Goal: Task Accomplishment & Management: Manage account settings

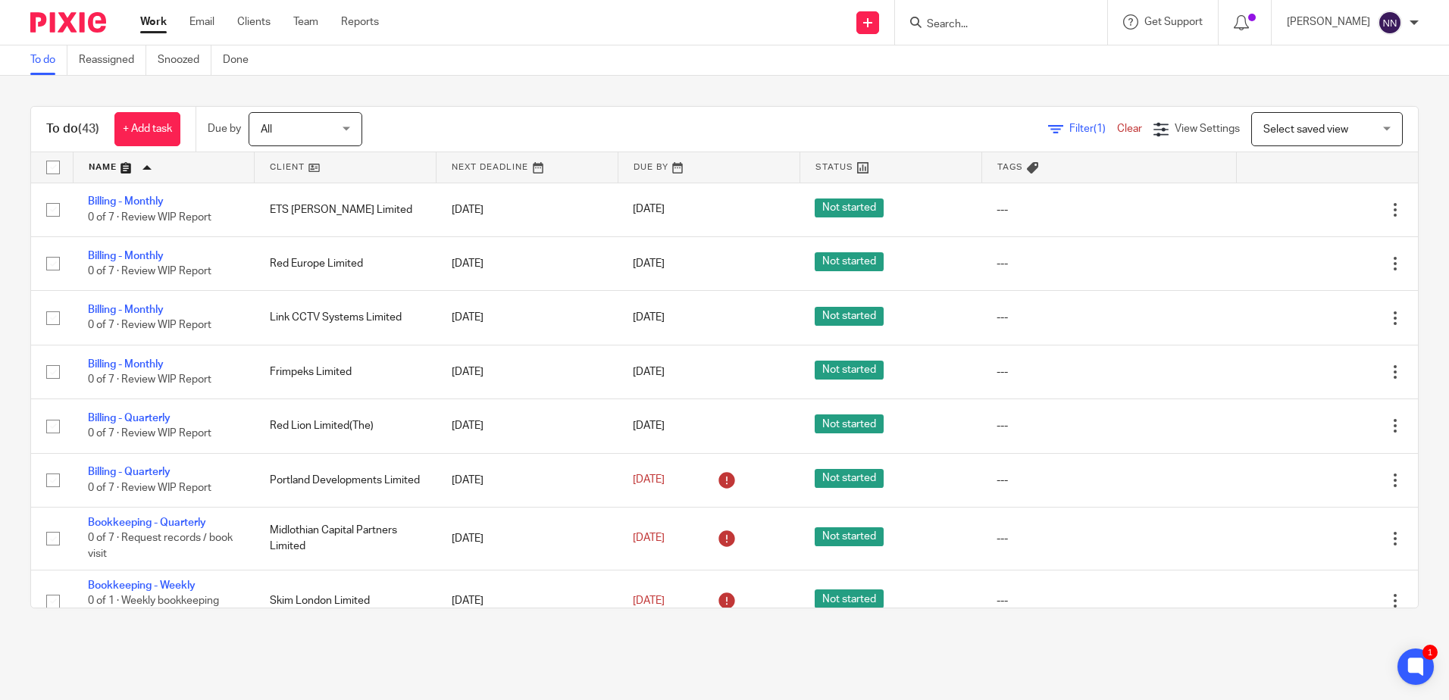
click at [998, 20] on input "Search" at bounding box center [993, 25] width 136 height 14
type input "ashber"
click button "submit" at bounding box center [0, 0] width 0 height 0
click at [998, 58] on link at bounding box center [1016, 59] width 188 height 23
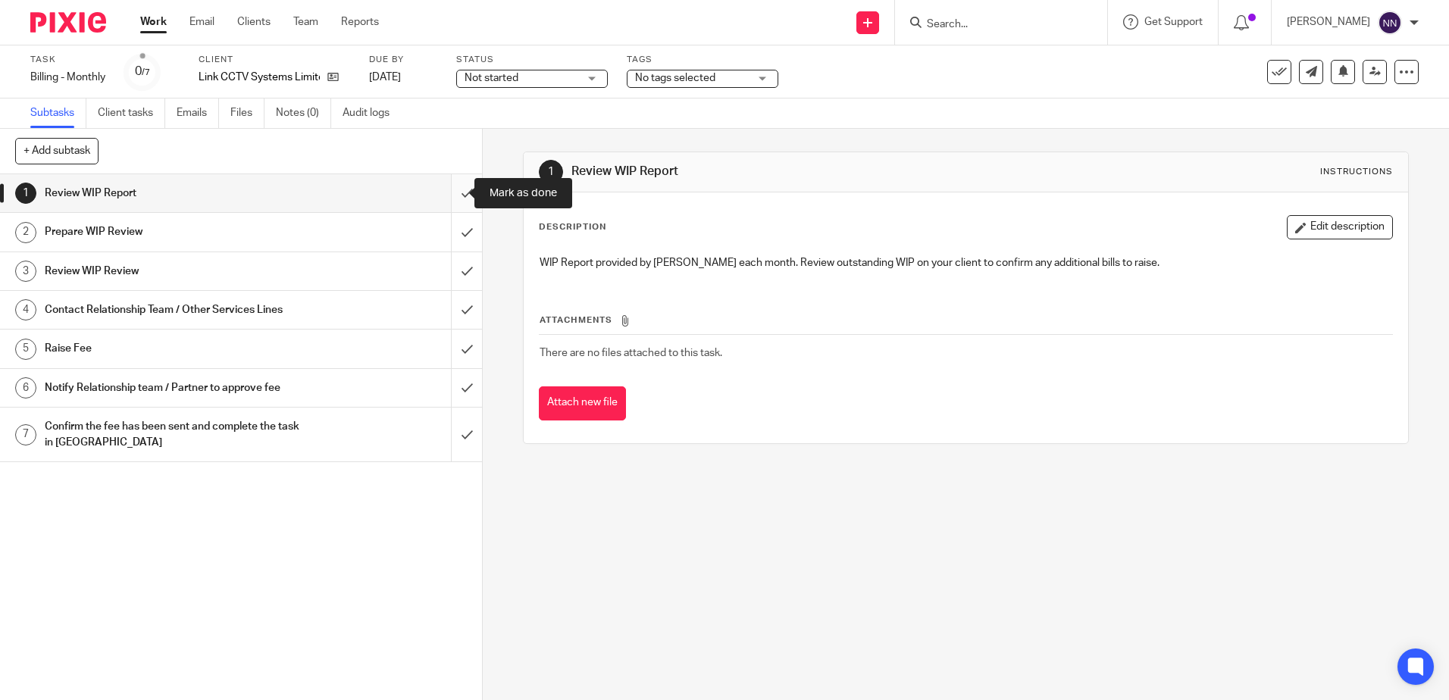
click at [446, 194] on input "submit" at bounding box center [241, 193] width 482 height 38
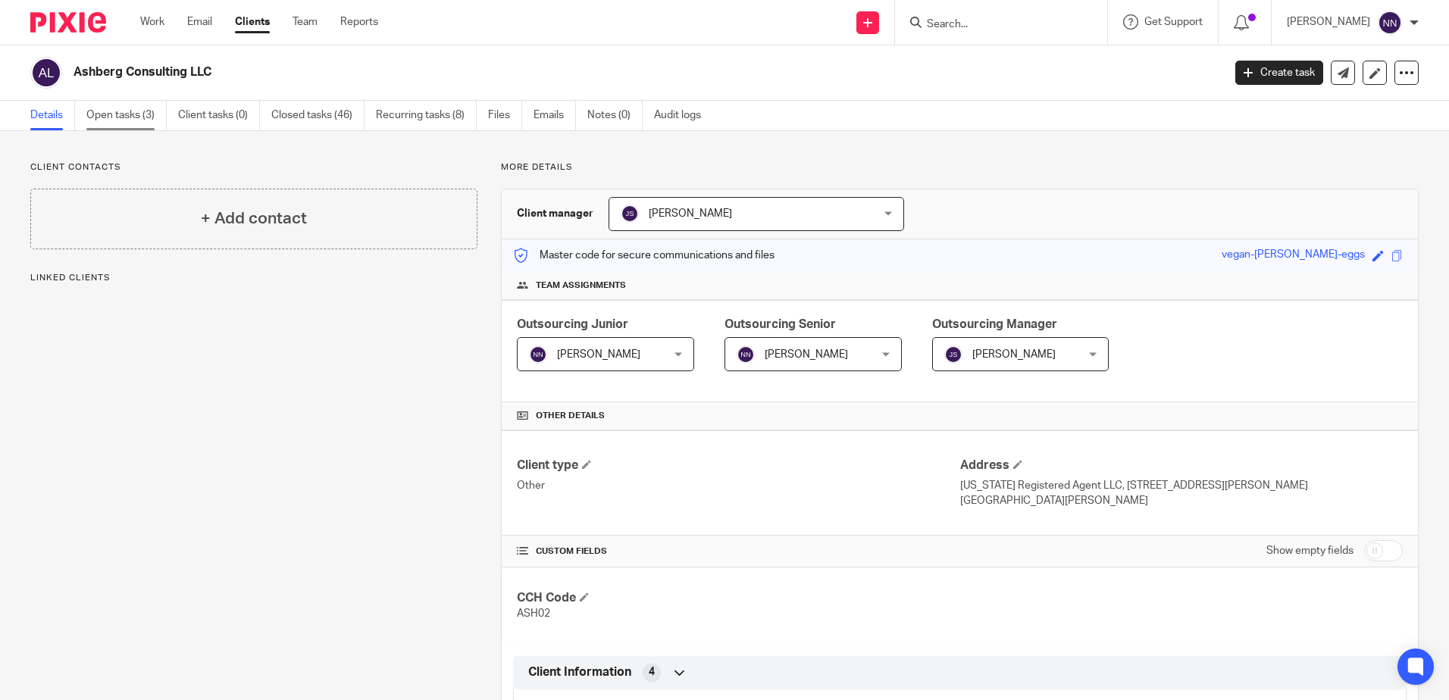
click at [136, 117] on link "Open tasks (3)" at bounding box center [126, 116] width 80 height 30
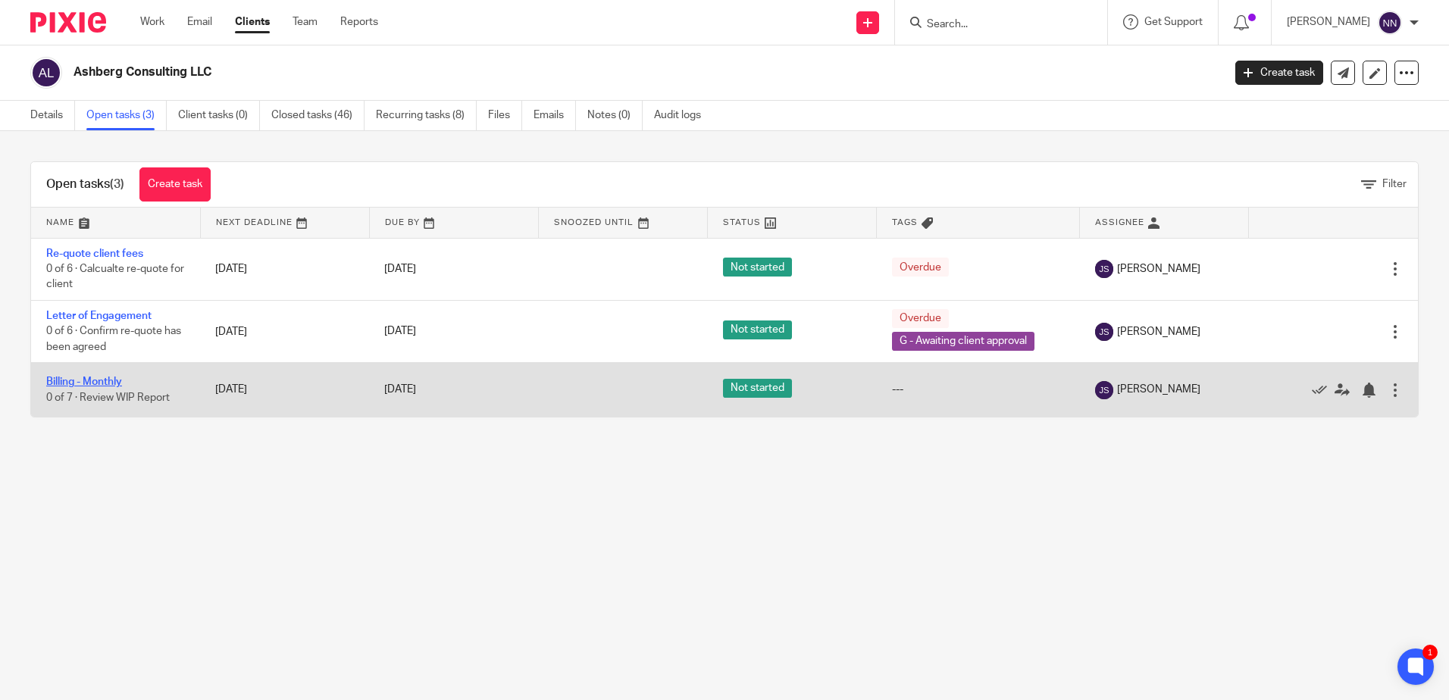
click at [114, 384] on link "Billing - Monthly" at bounding box center [84, 382] width 76 height 11
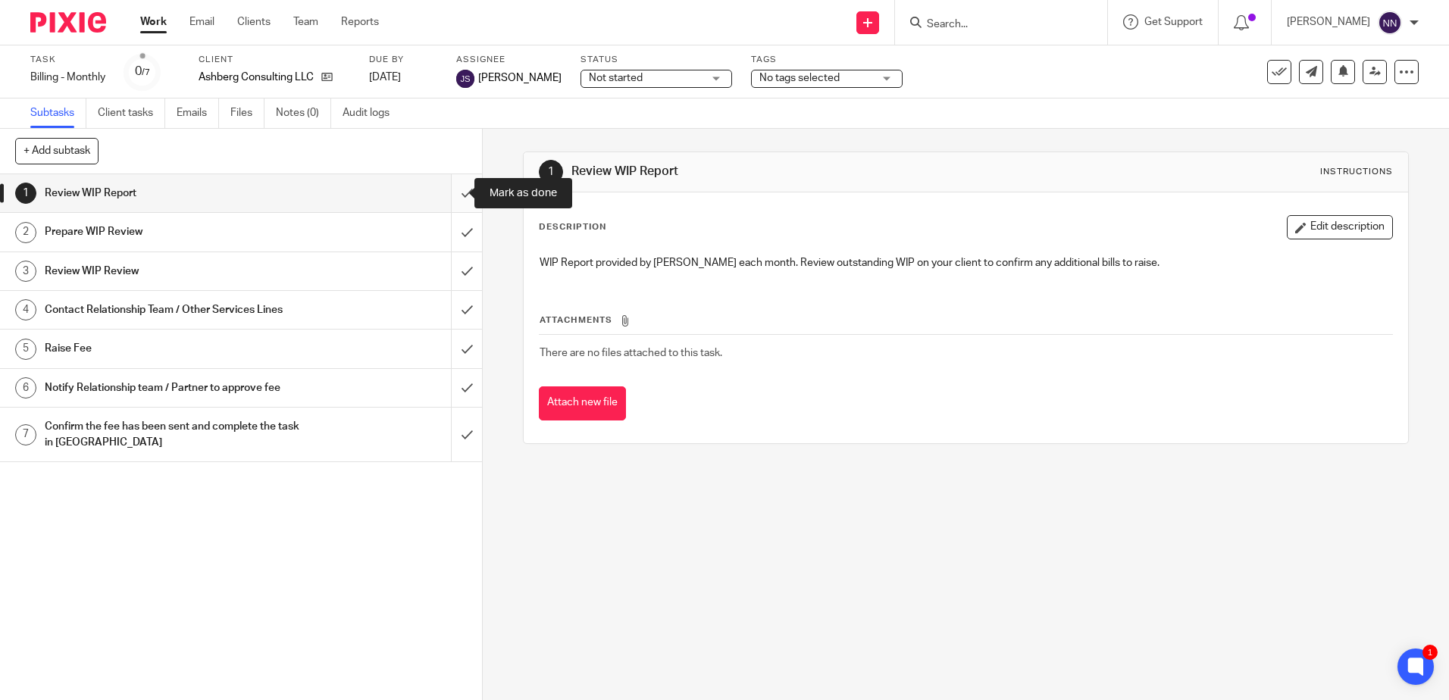
click at [451, 193] on input "submit" at bounding box center [241, 193] width 482 height 38
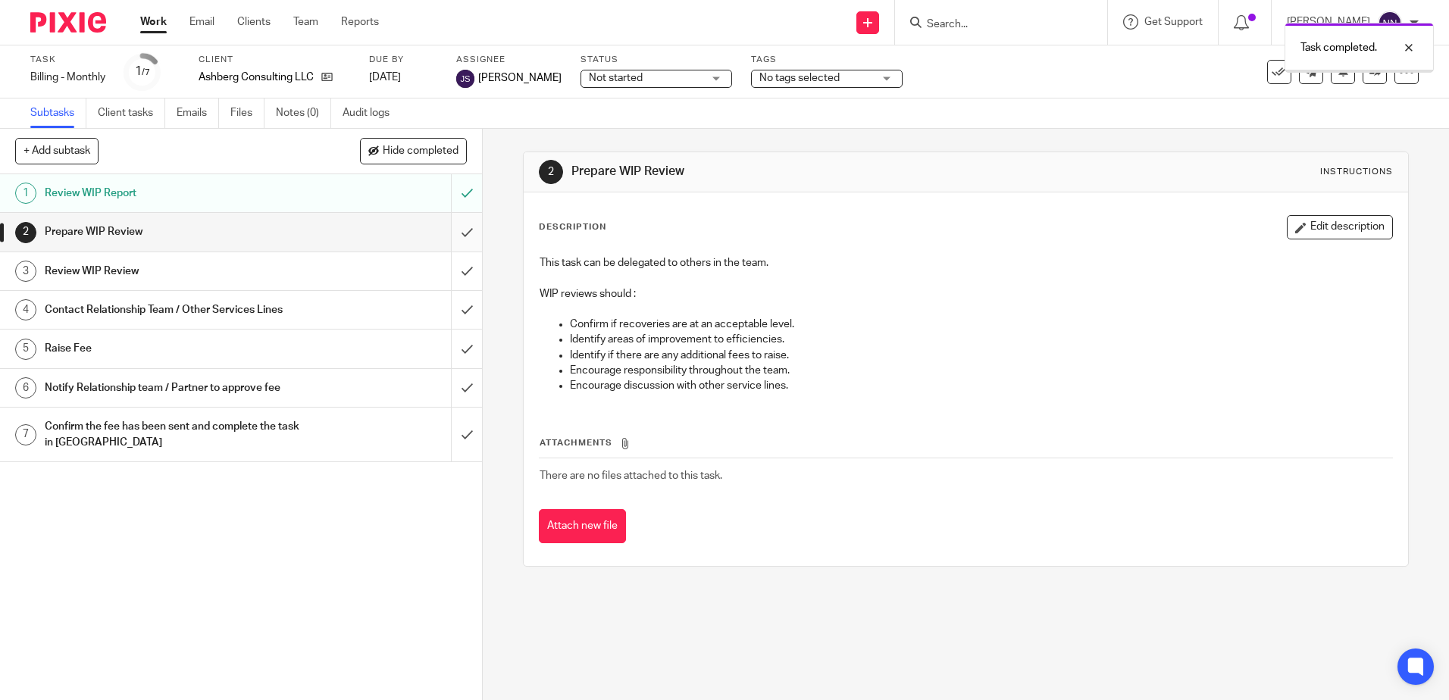
click at [454, 233] on input "submit" at bounding box center [241, 232] width 482 height 38
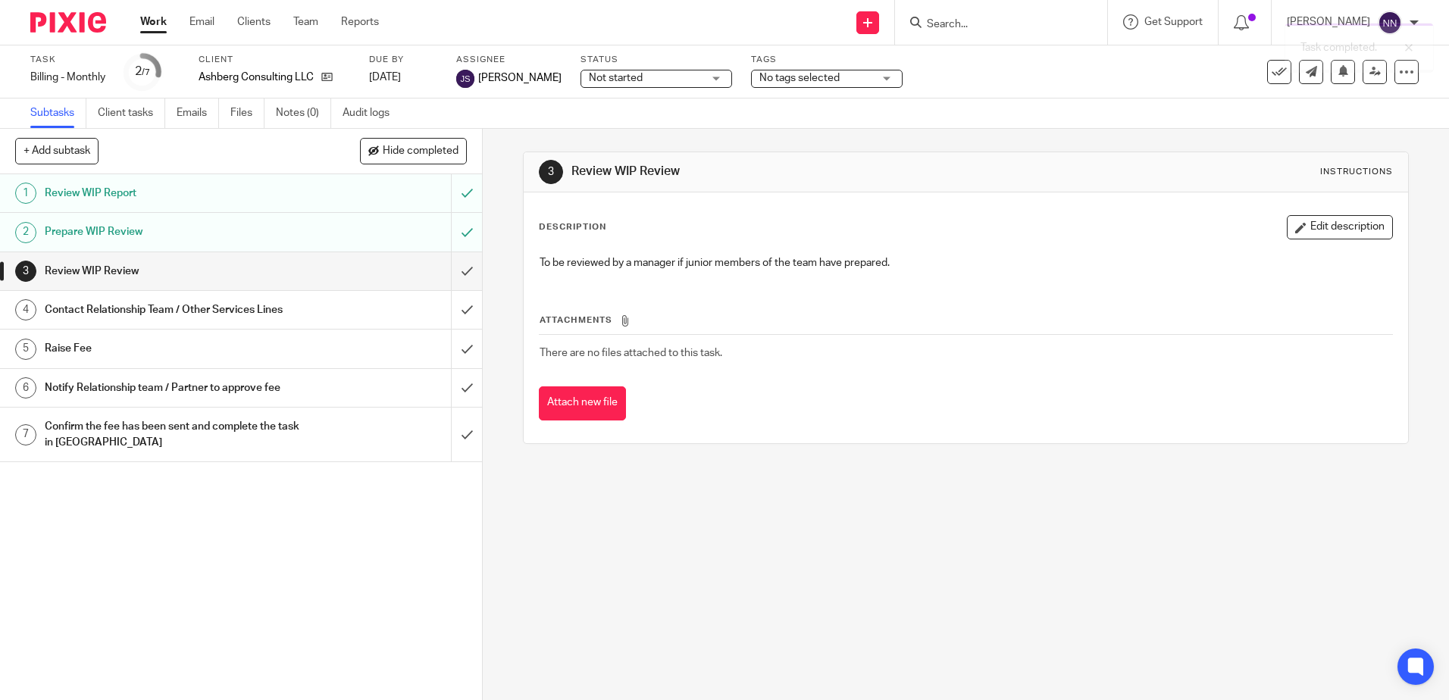
click at [452, 273] on input "submit" at bounding box center [241, 271] width 482 height 38
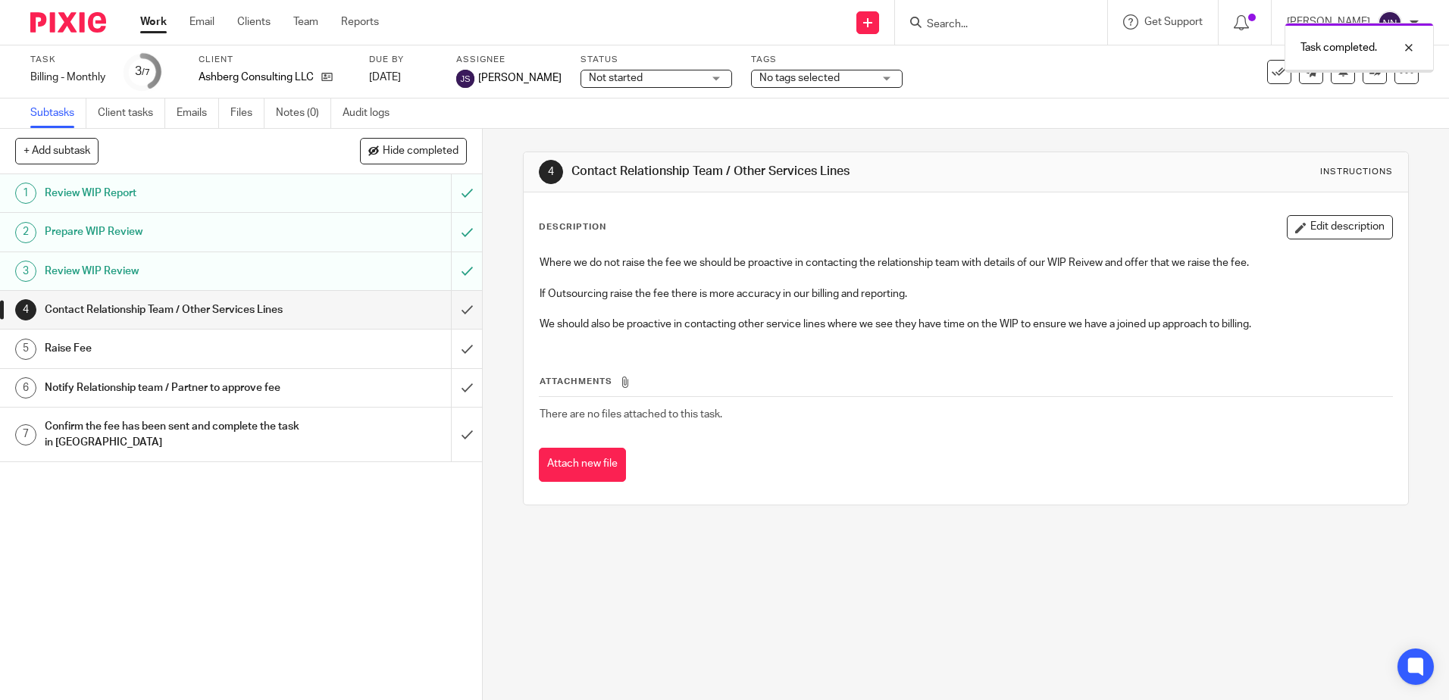
click at [459, 316] on input "submit" at bounding box center [241, 310] width 482 height 38
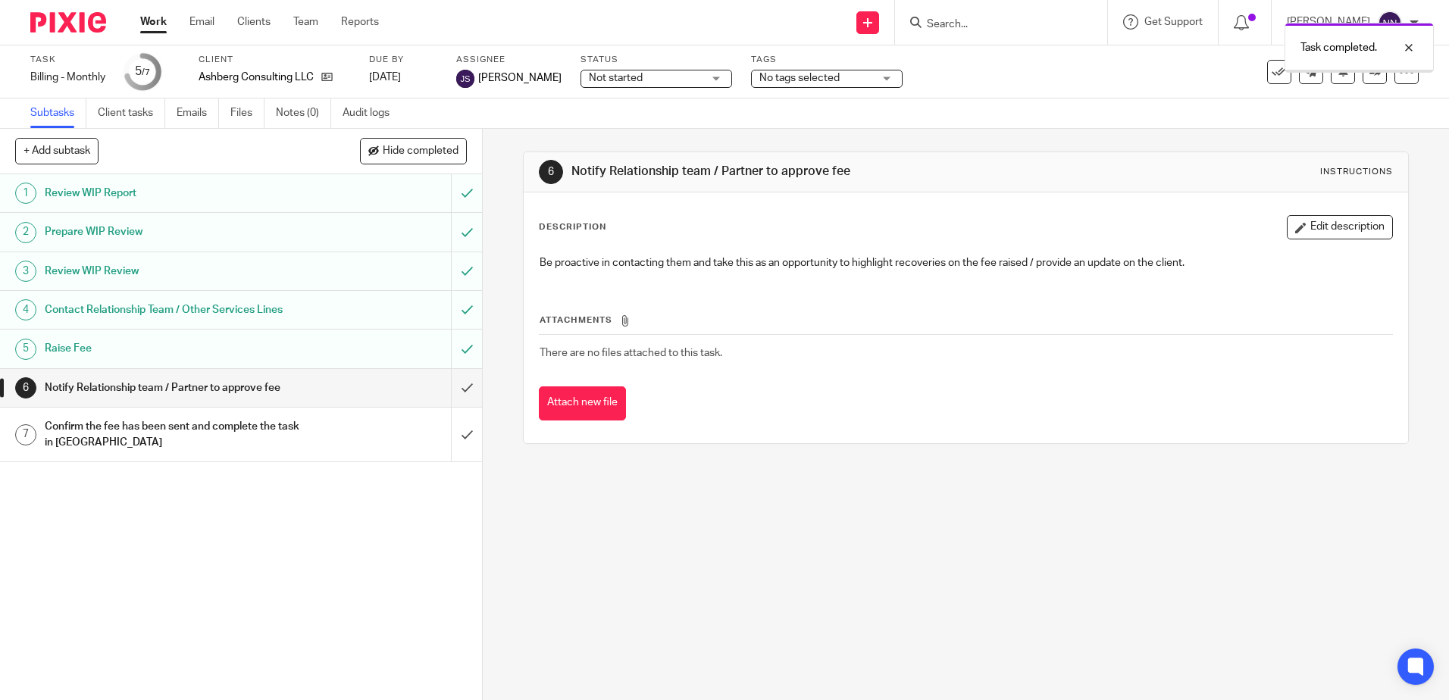
click at [452, 384] on input "submit" at bounding box center [241, 388] width 482 height 38
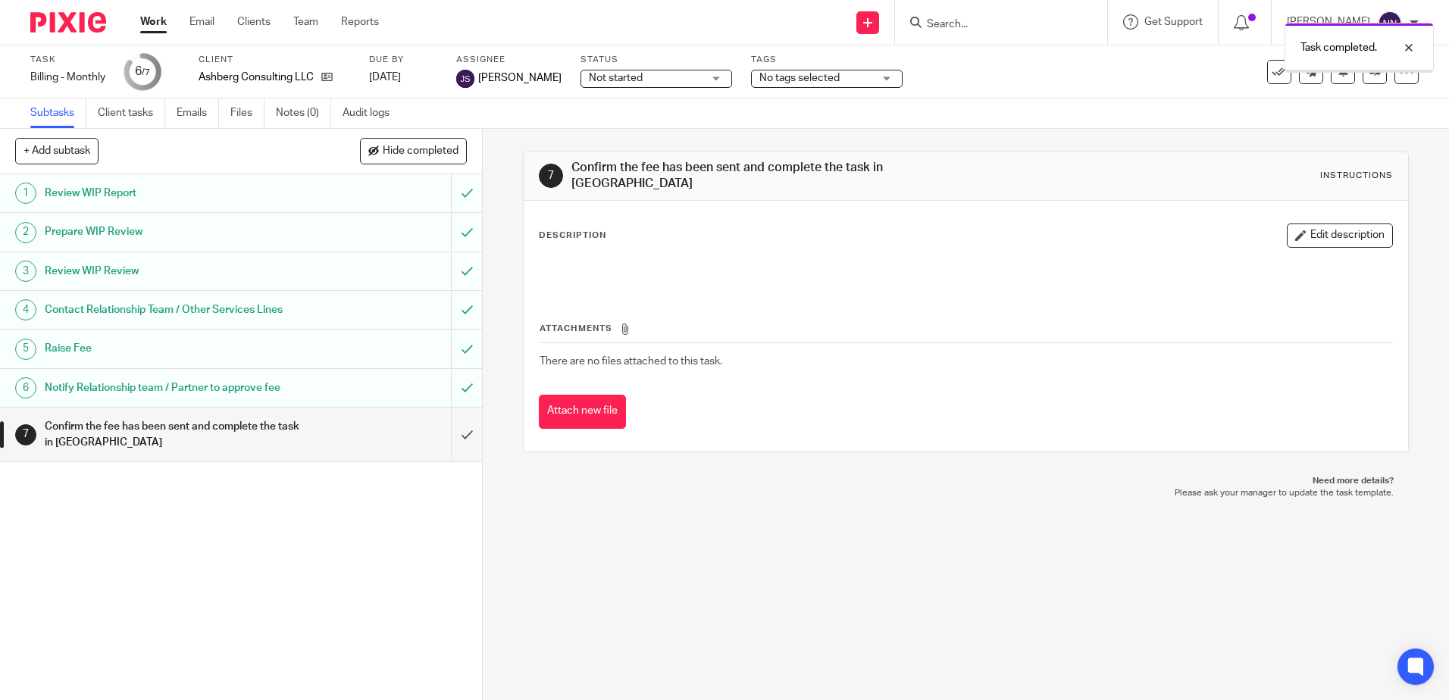
click at [449, 436] on input "submit" at bounding box center [241, 435] width 482 height 54
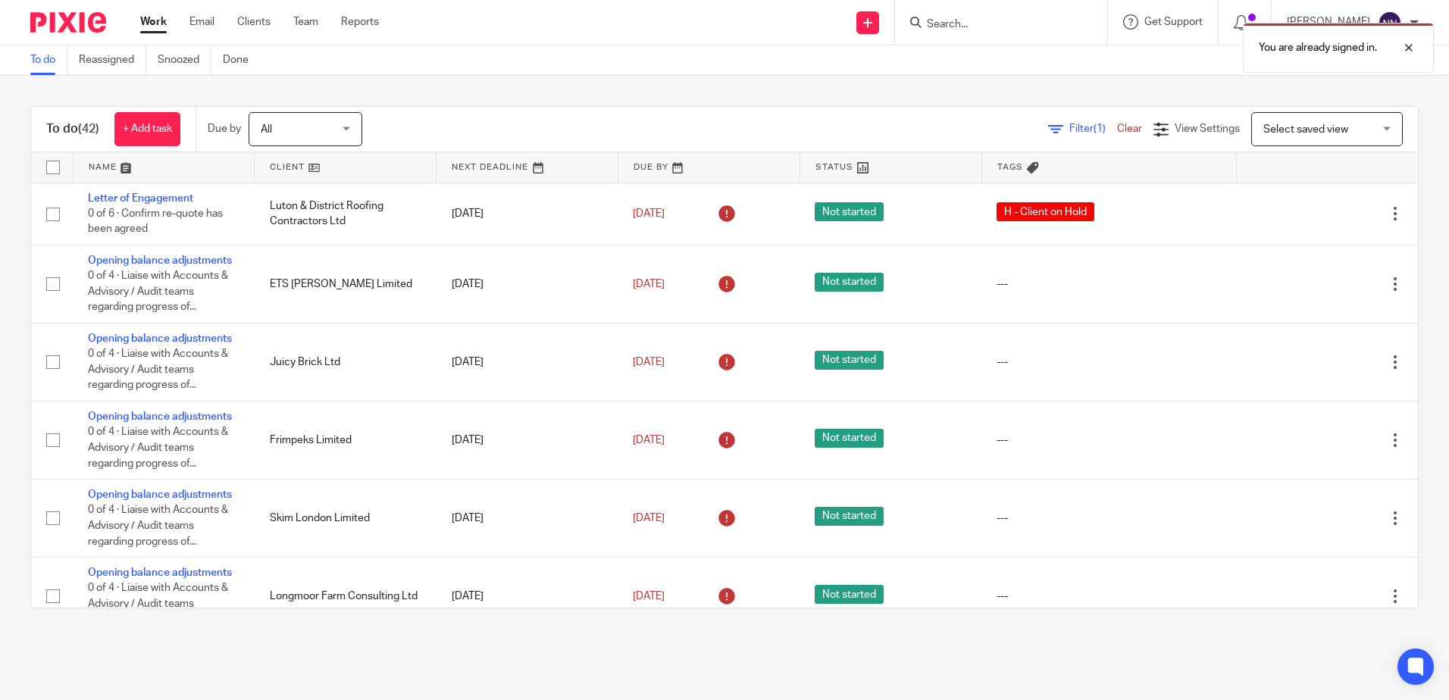
click at [1036, 21] on div "You are already signed in." at bounding box center [1079, 44] width 709 height 58
click at [1030, 20] on div "You are already signed in." at bounding box center [1079, 44] width 709 height 58
click at [966, 29] on div "You are already signed in." at bounding box center [1079, 44] width 709 height 58
click at [921, 17] on div "You are already signed in." at bounding box center [1079, 44] width 709 height 58
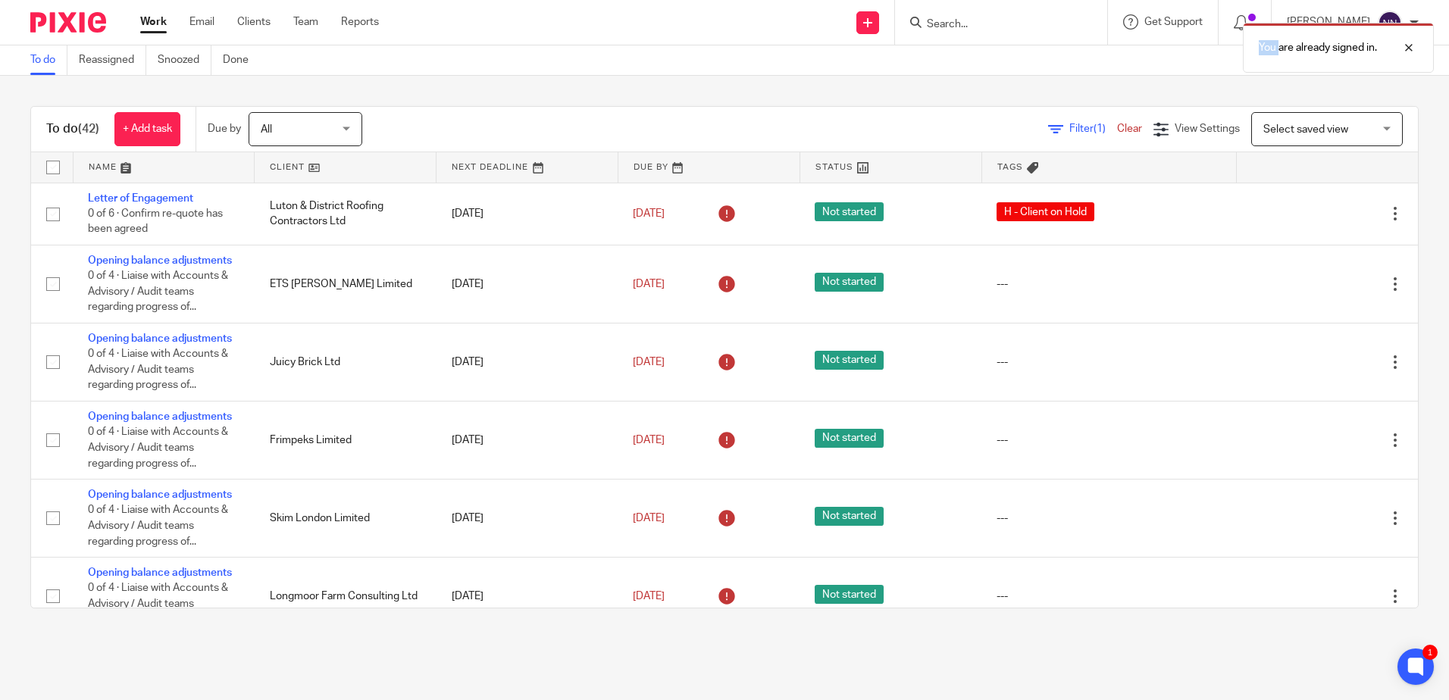
click at [936, 30] on div "You are already signed in." at bounding box center [1079, 44] width 709 height 58
click at [988, 17] on div "You are already signed in." at bounding box center [1079, 44] width 709 height 58
click at [951, 20] on input "Search" at bounding box center [993, 25] width 136 height 14
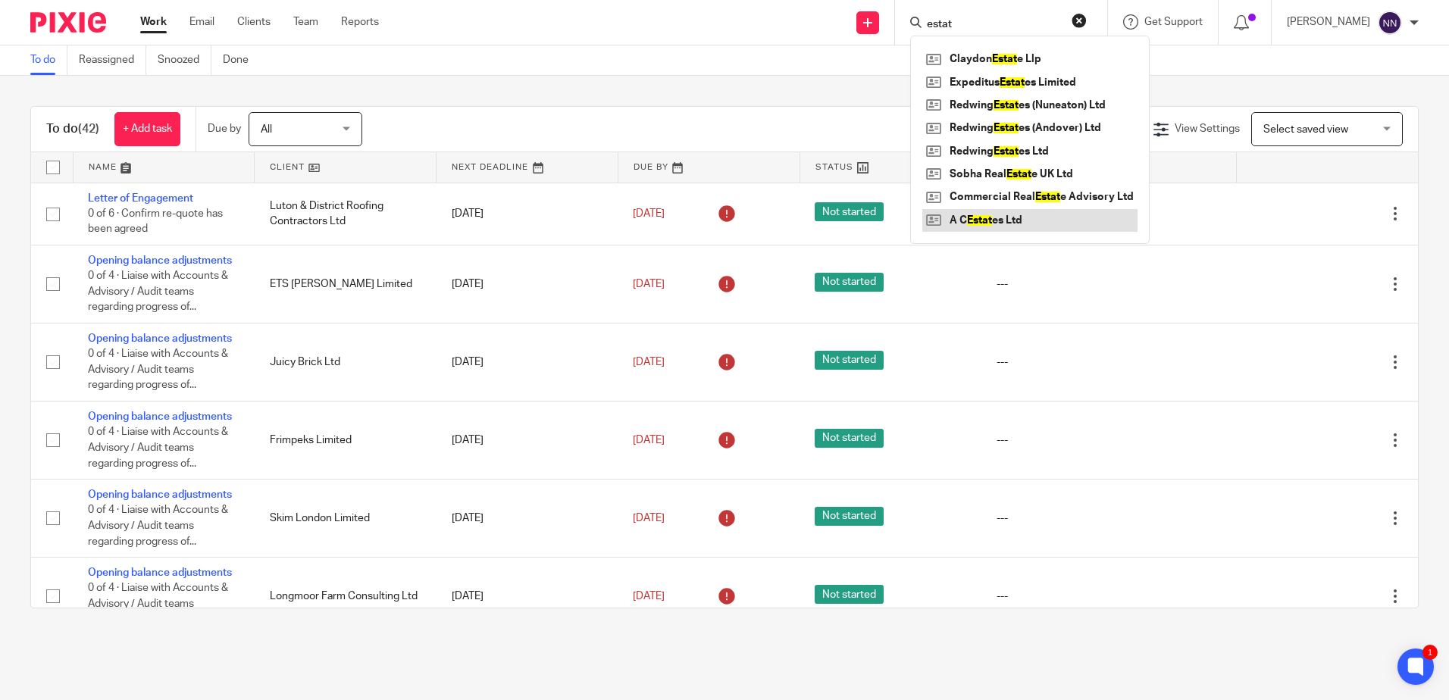
type input "estat"
click at [981, 226] on link at bounding box center [1029, 220] width 215 height 23
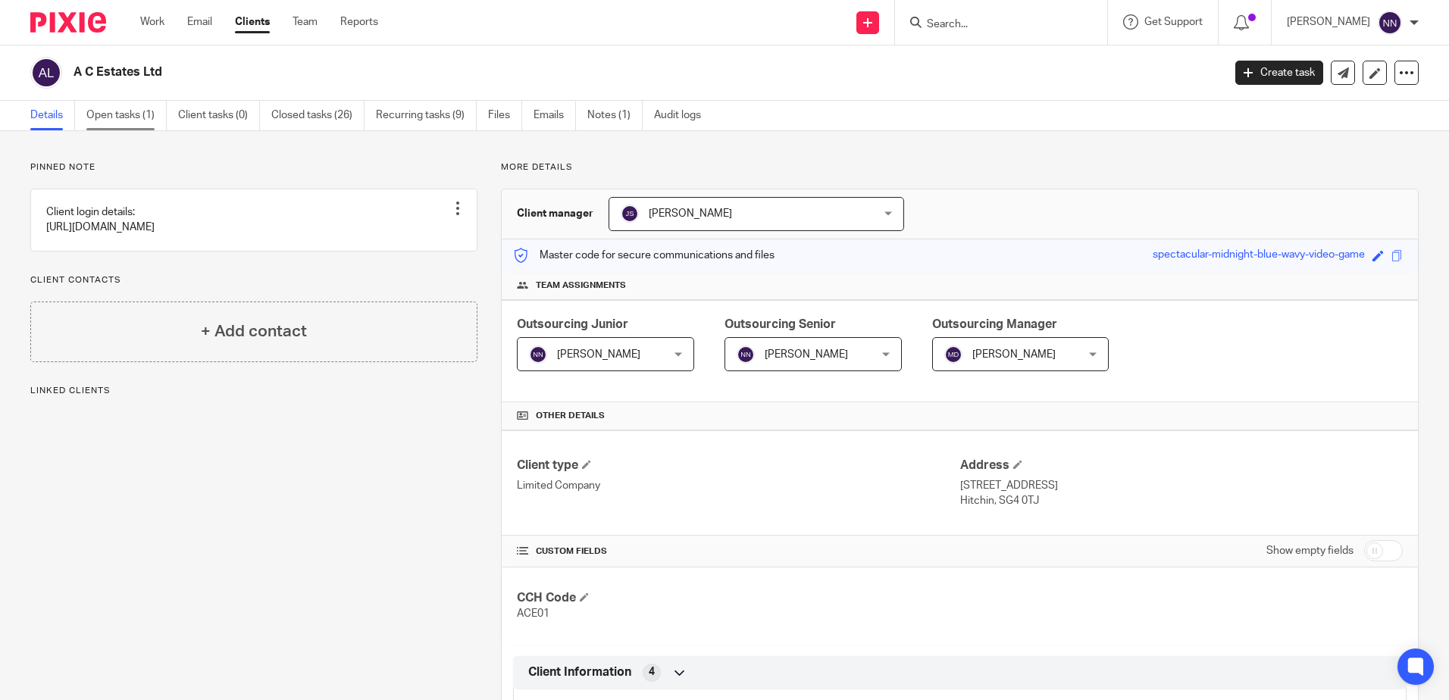
click at [130, 110] on link "Open tasks (1)" at bounding box center [126, 116] width 80 height 30
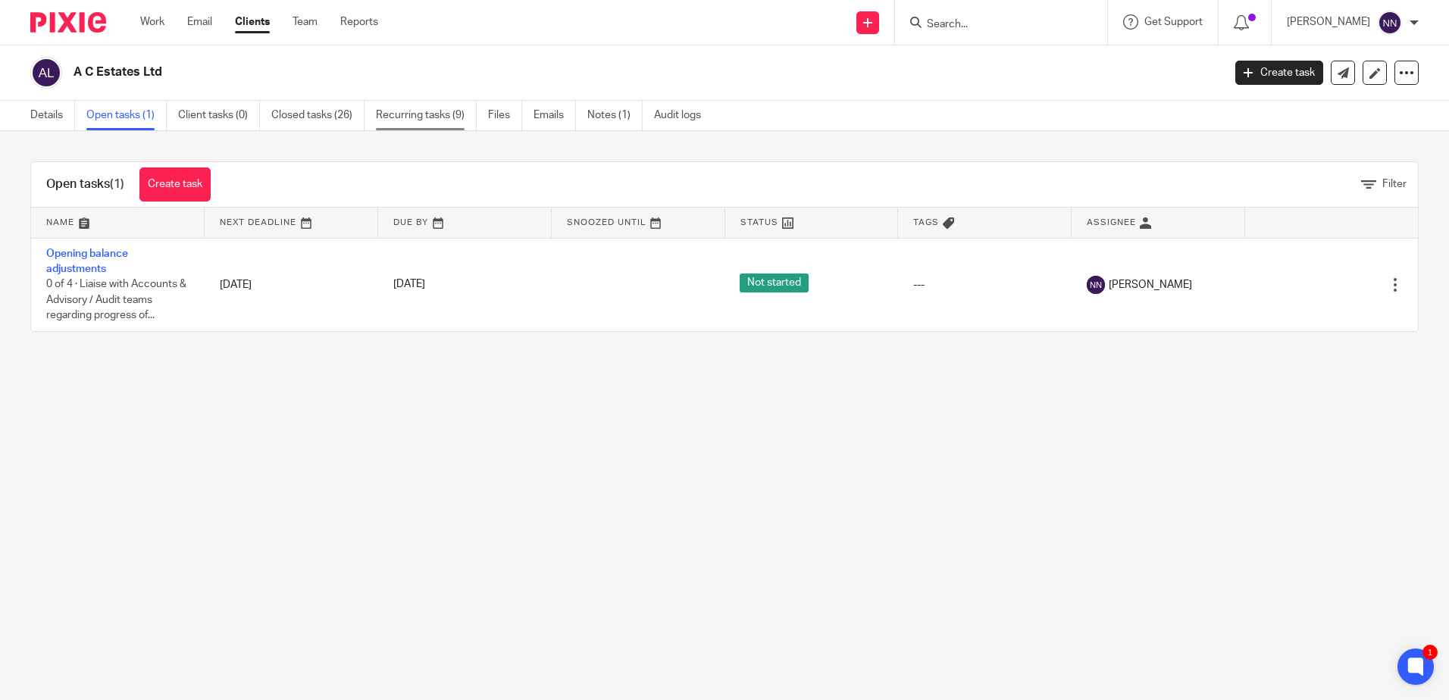
click at [427, 117] on link "Recurring tasks (9)" at bounding box center [426, 116] width 101 height 30
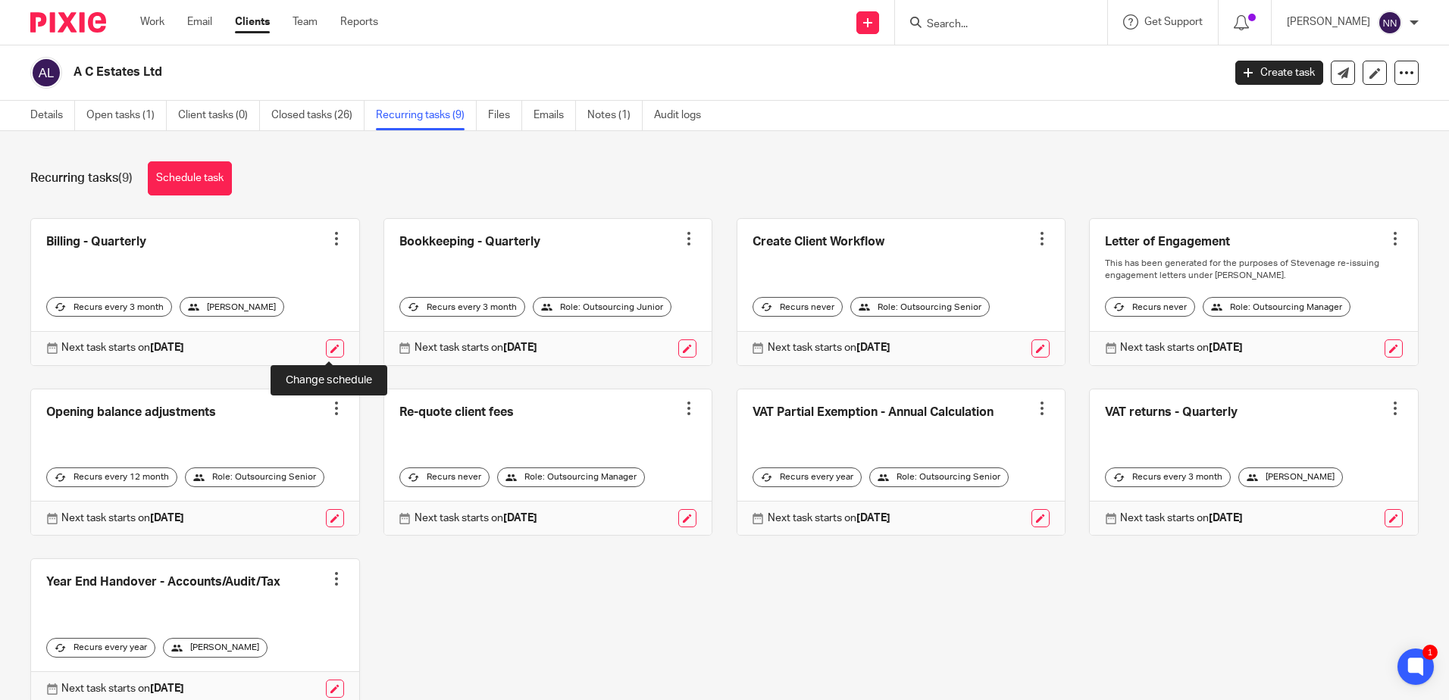
click at [327, 347] on link at bounding box center [335, 349] width 18 height 18
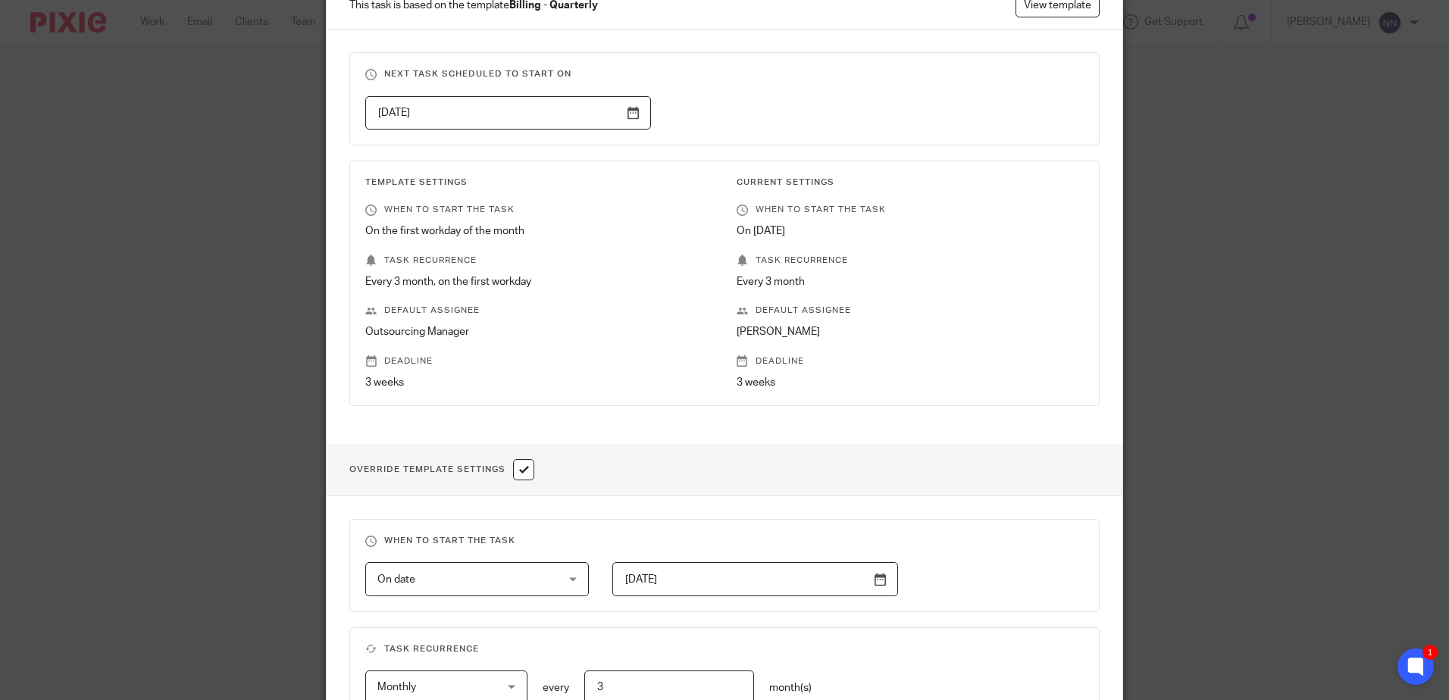
scroll to position [152, 0]
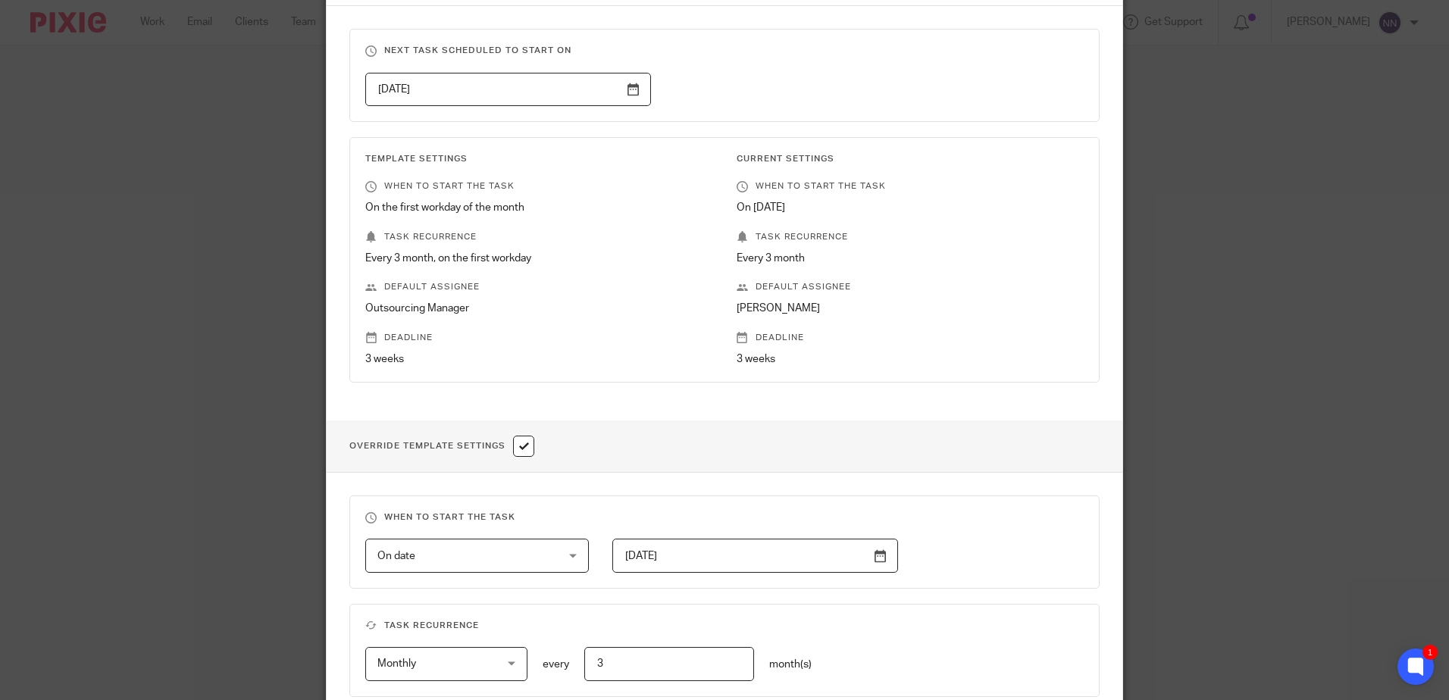
click at [625, 98] on input "2025-10-01" at bounding box center [508, 90] width 286 height 34
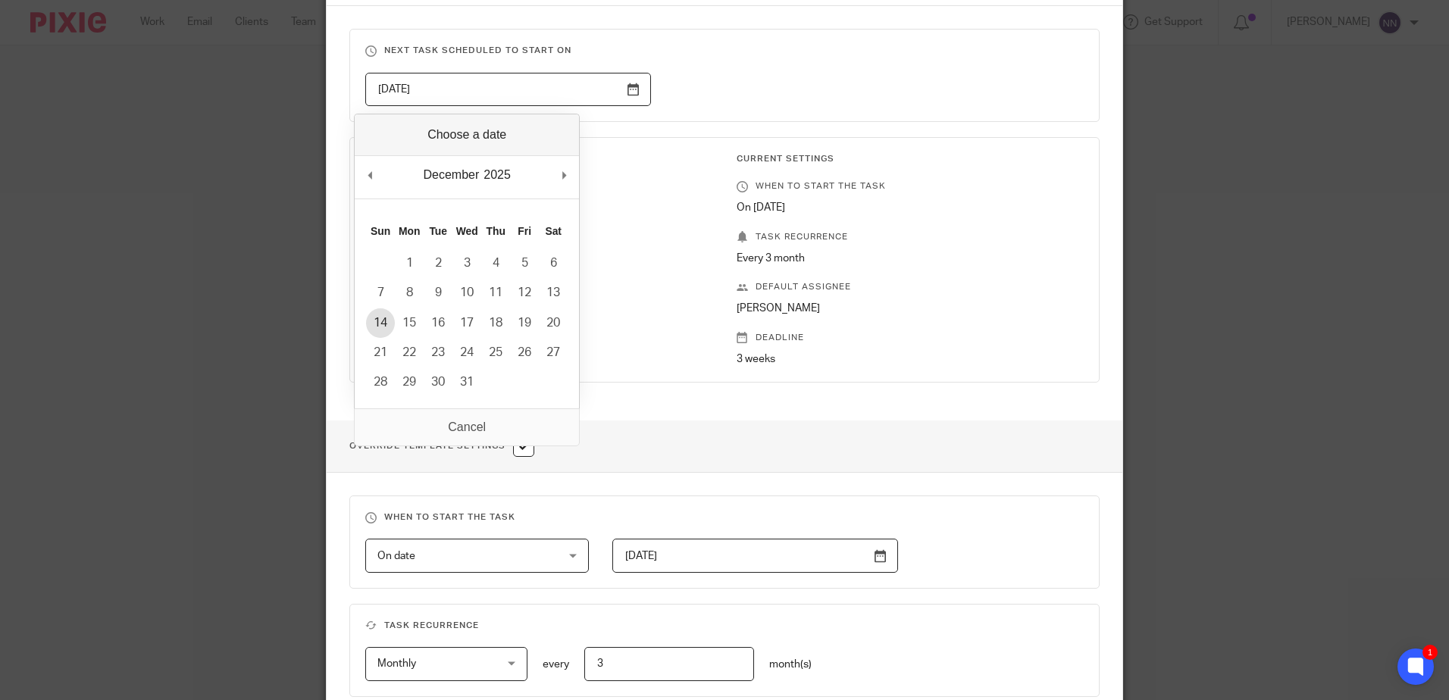
type input "2025-12-14"
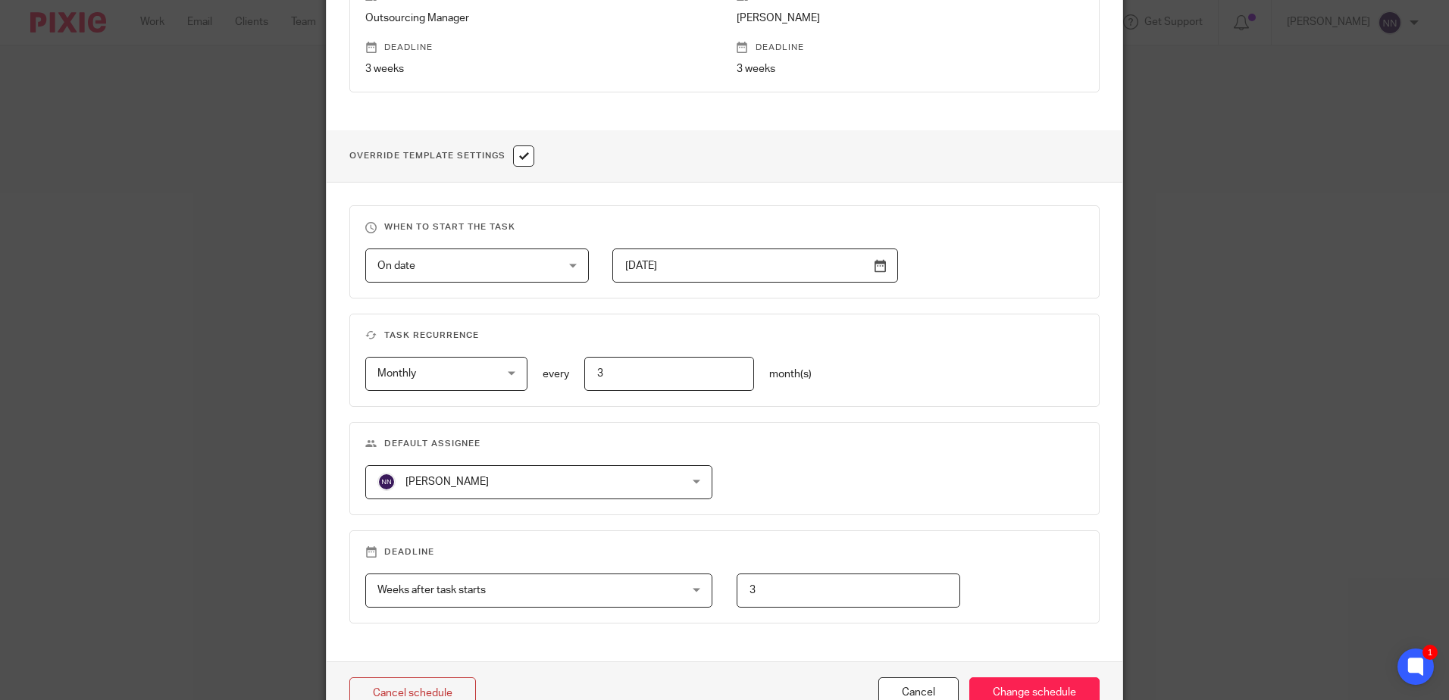
scroll to position [528, 0]
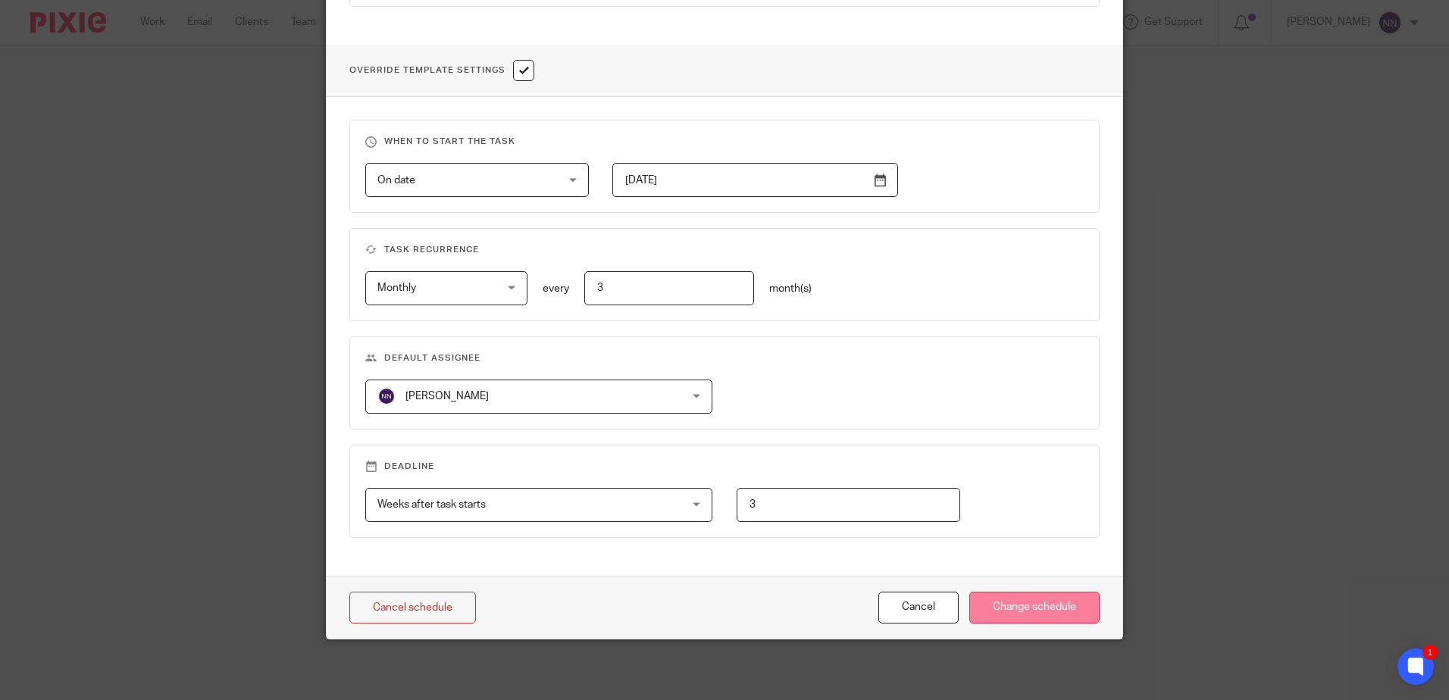
click at [1028, 608] on input "Change schedule" at bounding box center [1034, 608] width 130 height 33
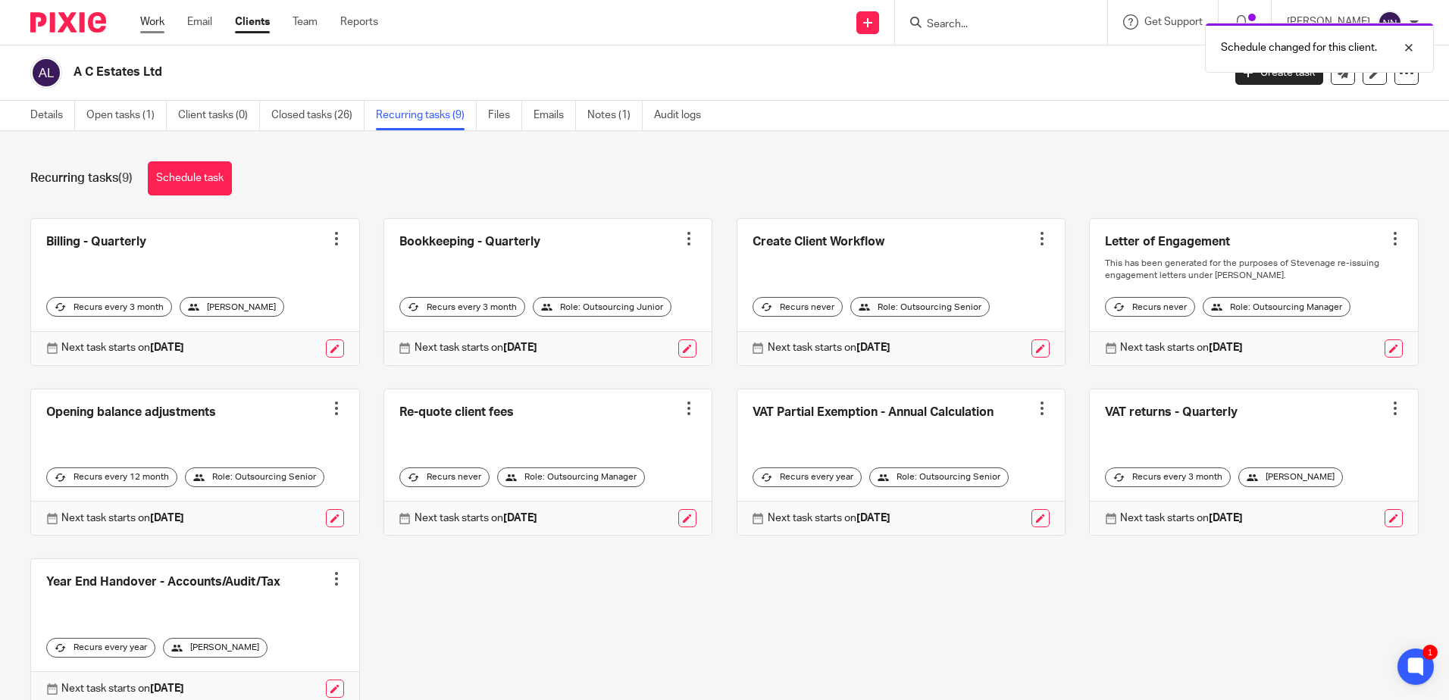
click at [159, 21] on link "Work" at bounding box center [152, 21] width 24 height 15
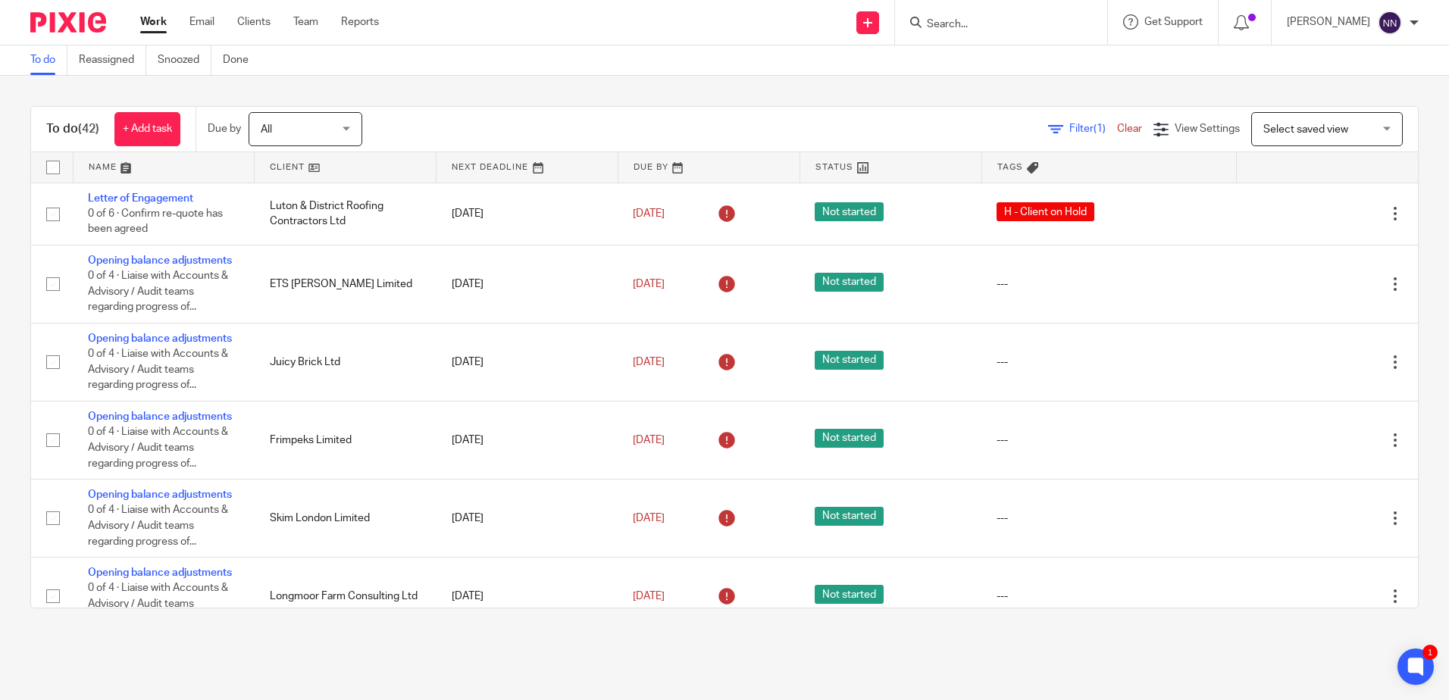
click at [279, 166] on link at bounding box center [345, 167] width 181 height 30
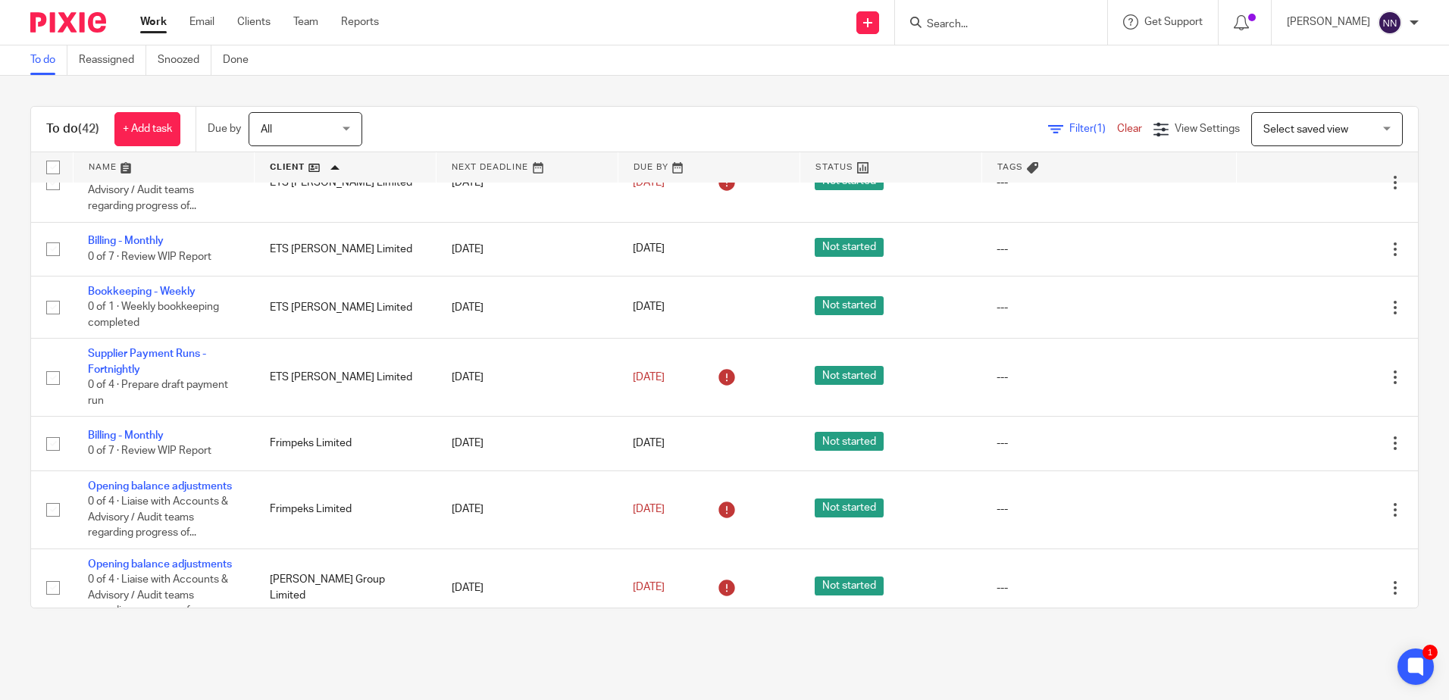
scroll to position [455, 0]
